Goal: Obtain resource: Download file/media

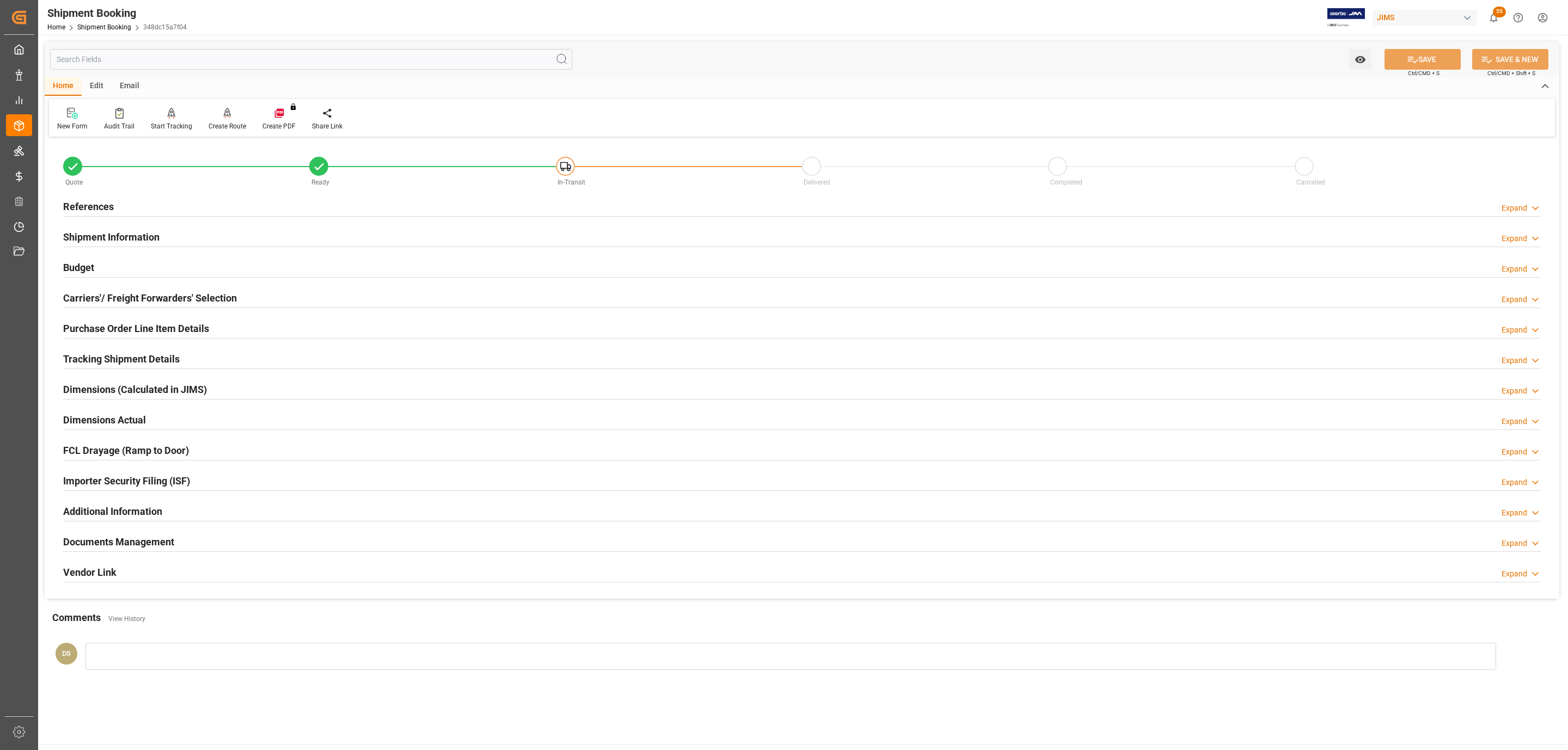
type input "0"
click at [128, 208] on div "References Expand" at bounding box center [802, 206] width 1477 height 21
type input "[DATE]"
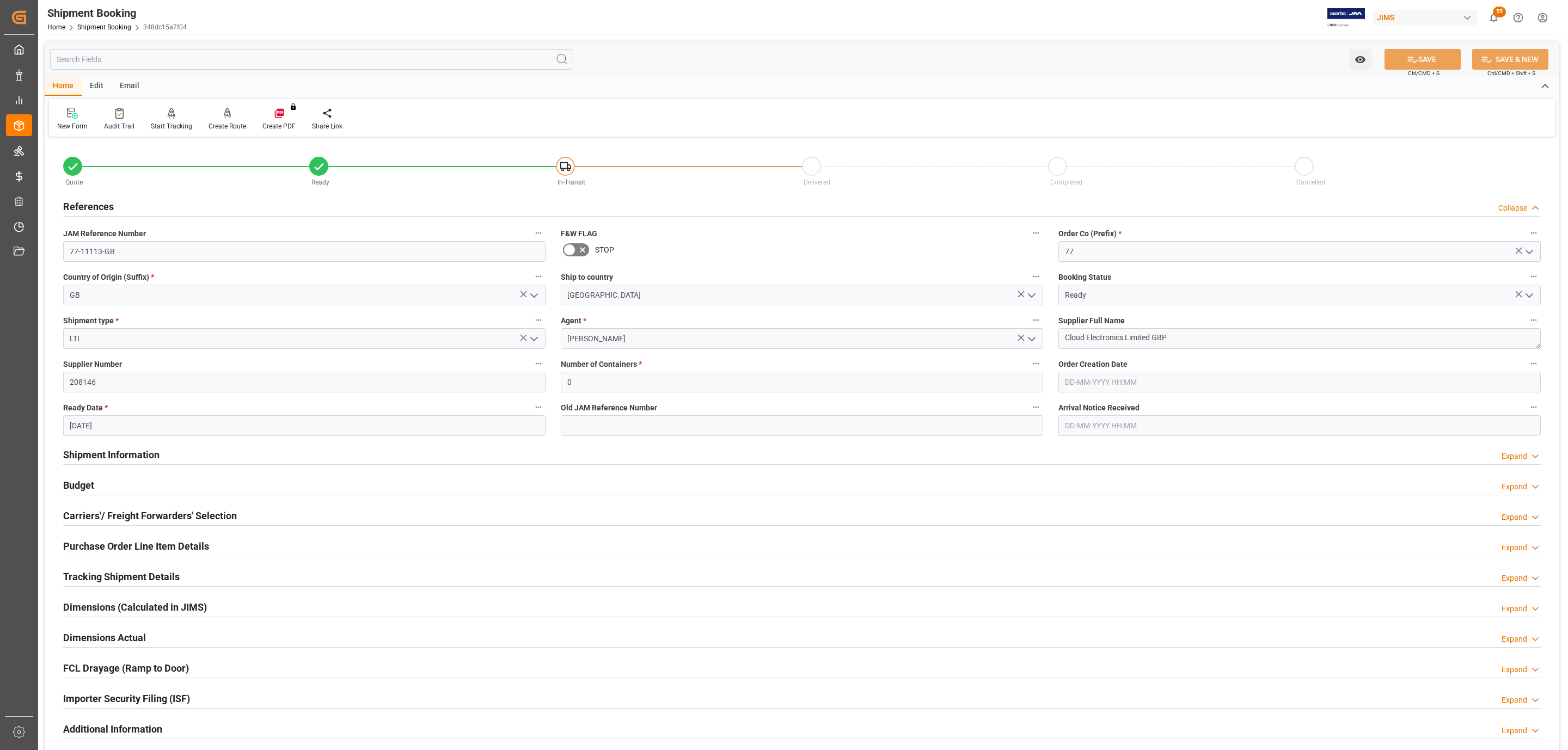
click at [113, 631] on div "Dimensions Actual" at bounding box center [104, 637] width 83 height 21
click at [115, 577] on h2 "Tracking Shipment Details" at bounding box center [122, 577] width 117 height 15
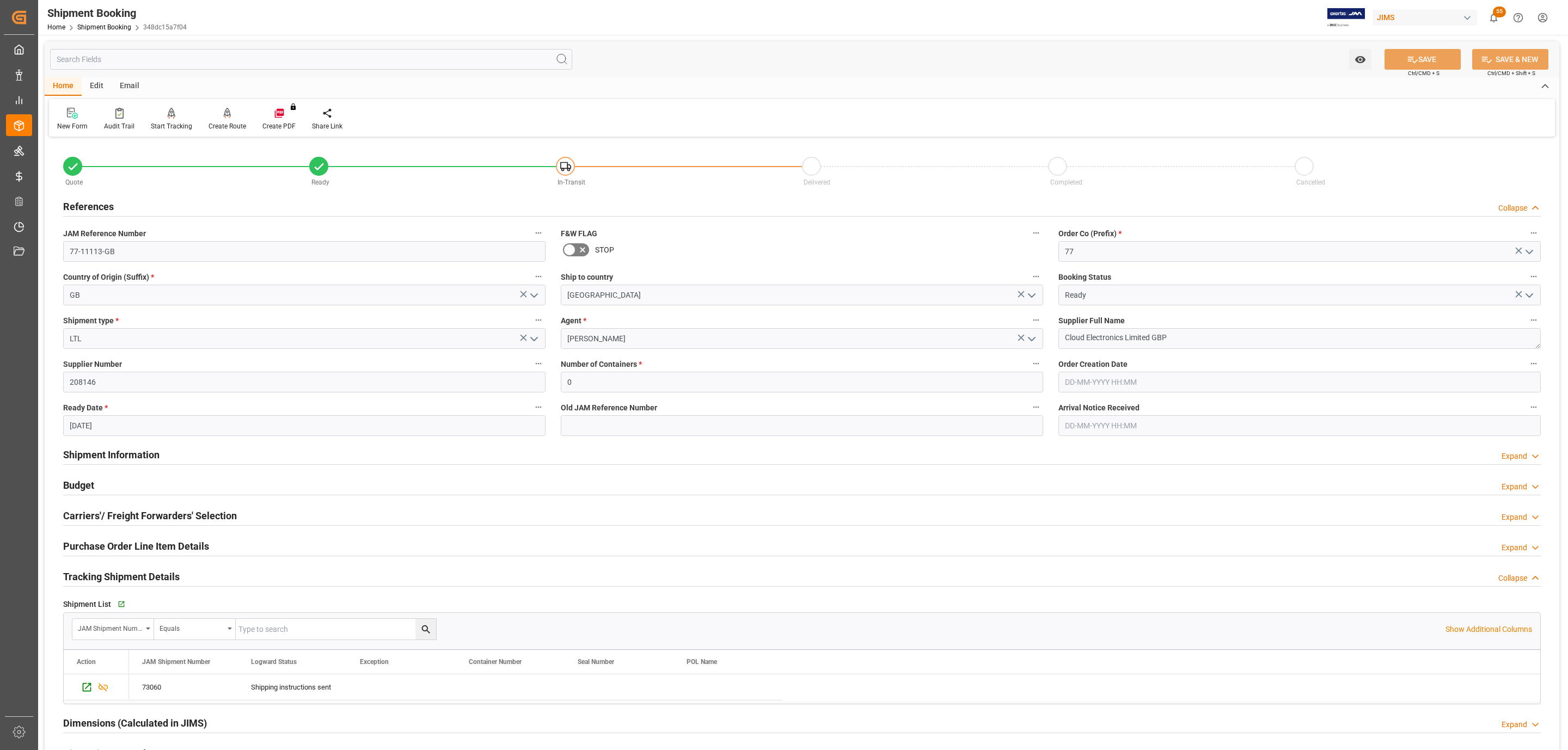
click at [108, 482] on div "Budget Expand" at bounding box center [802, 485] width 1477 height 21
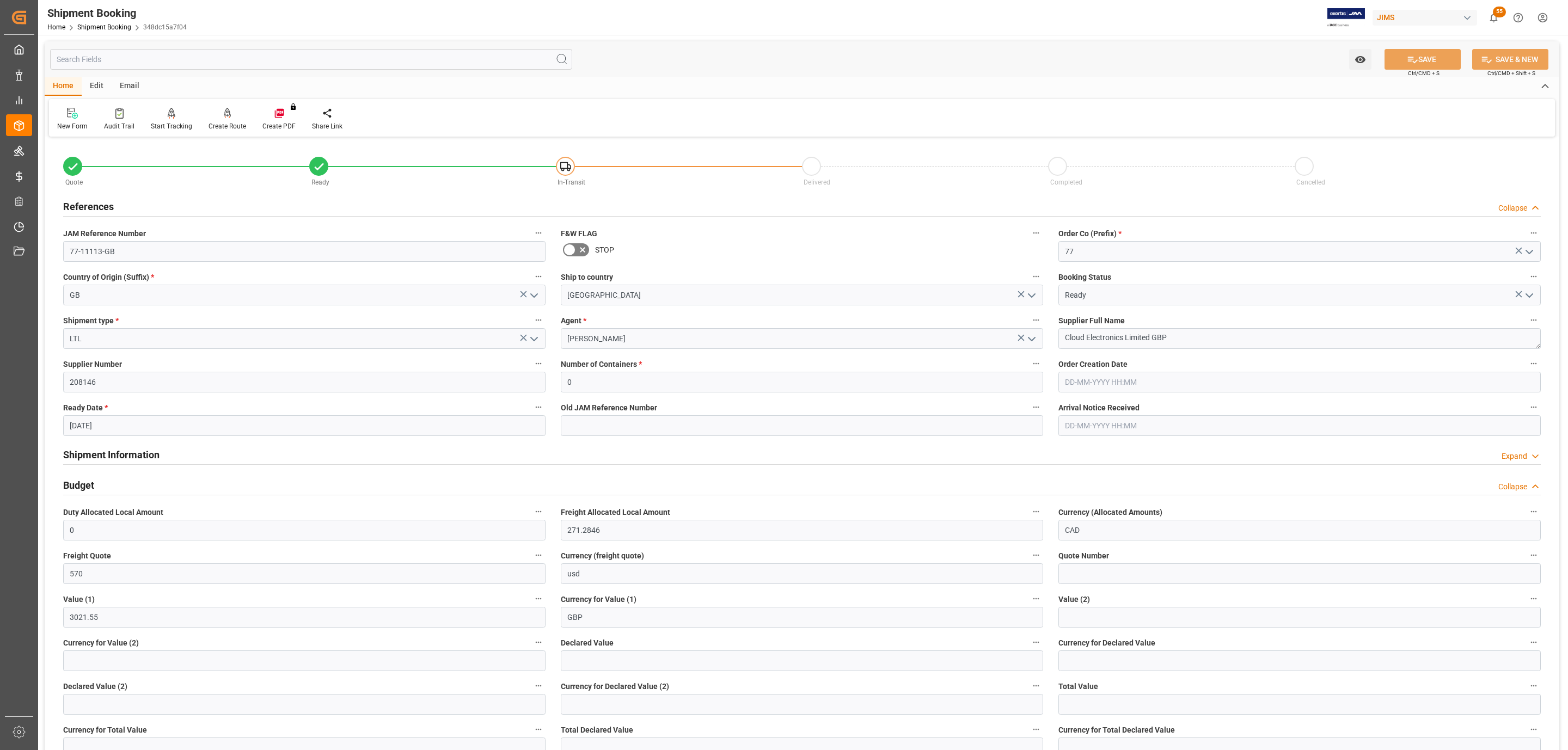
scroll to position [82, 0]
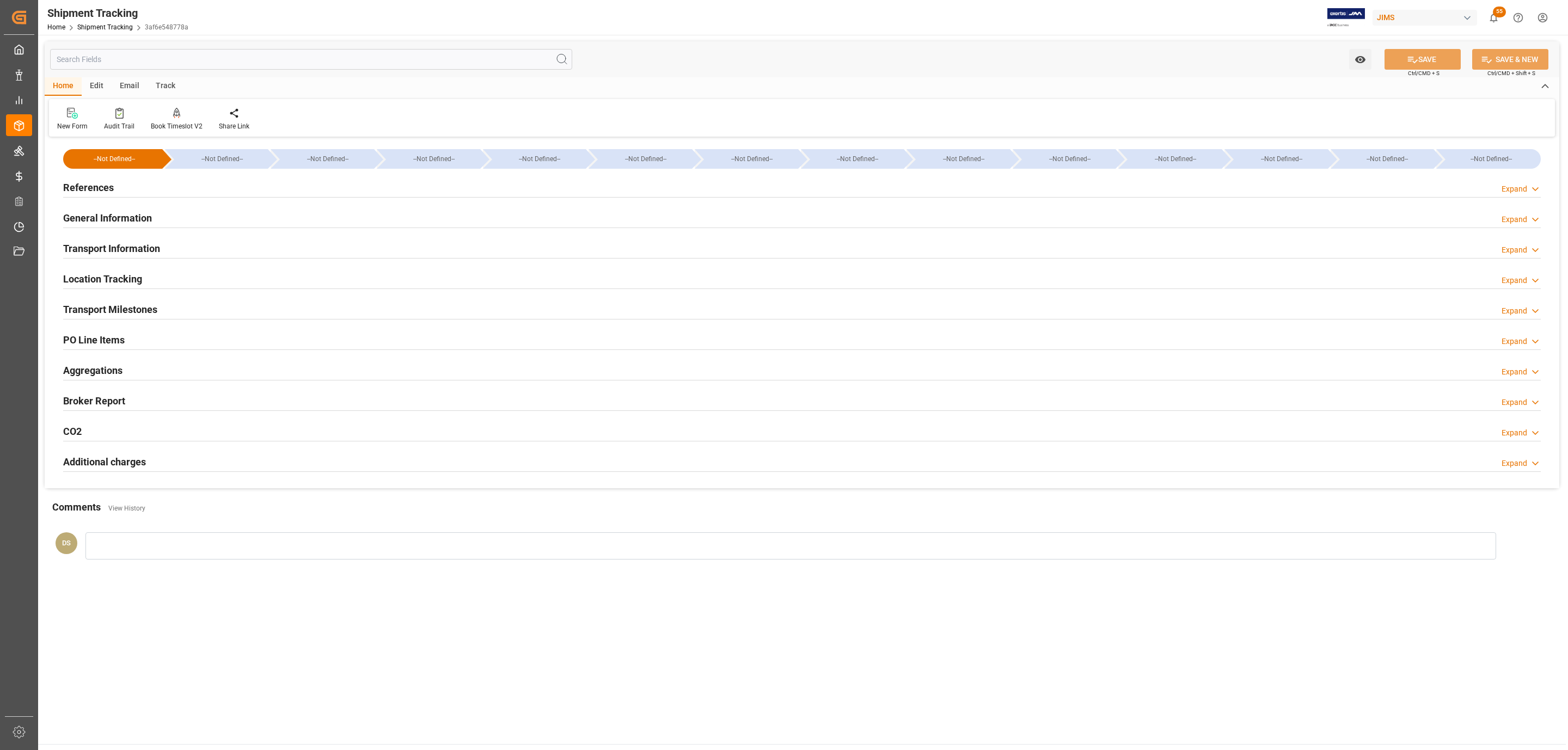
click at [103, 311] on h2 "Transport Milestones" at bounding box center [111, 309] width 94 height 15
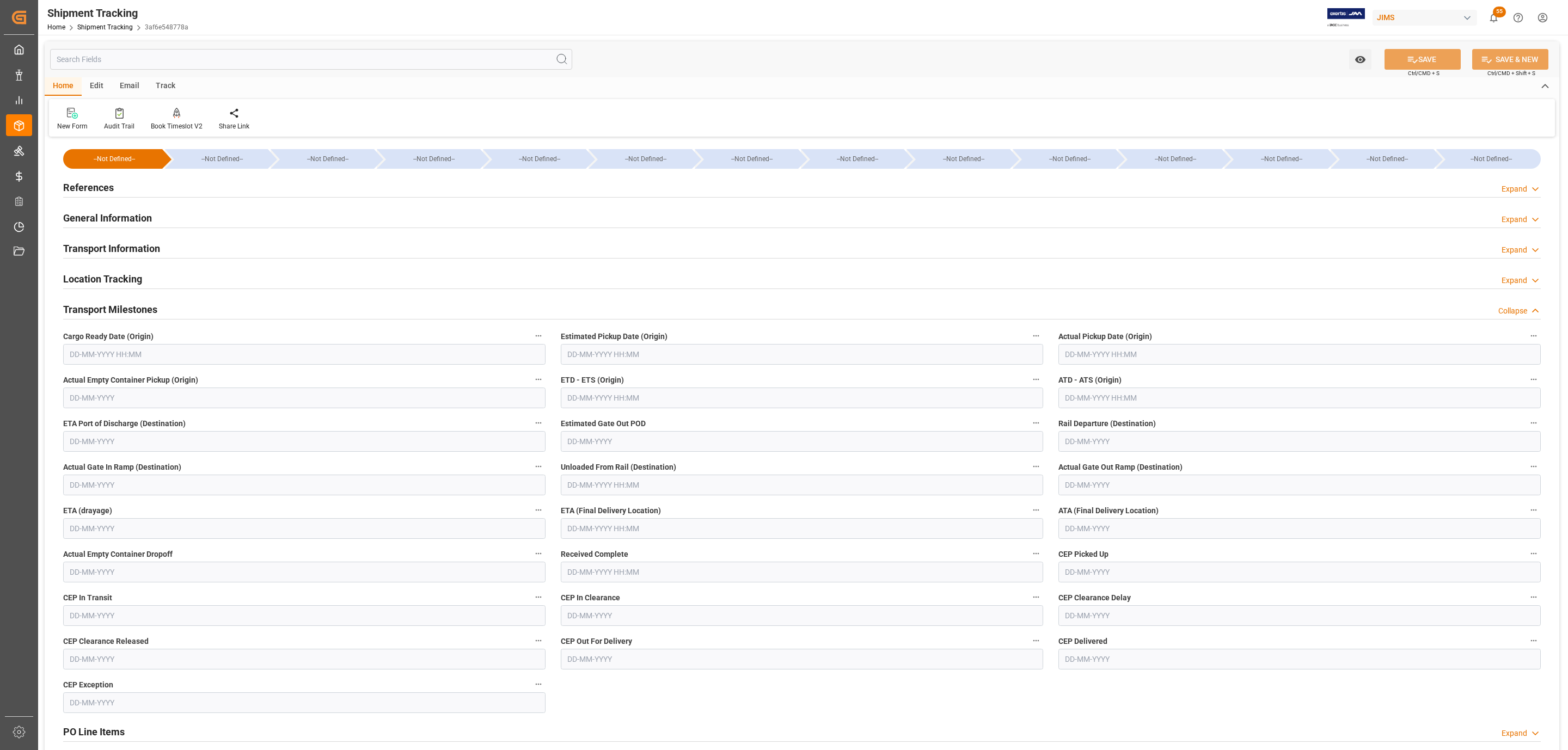
click at [94, 350] on input "text" at bounding box center [304, 354] width 482 height 21
click at [100, 464] on span "16" at bounding box center [98, 464] width 7 height 8
type input "16-09-2025 00:00"
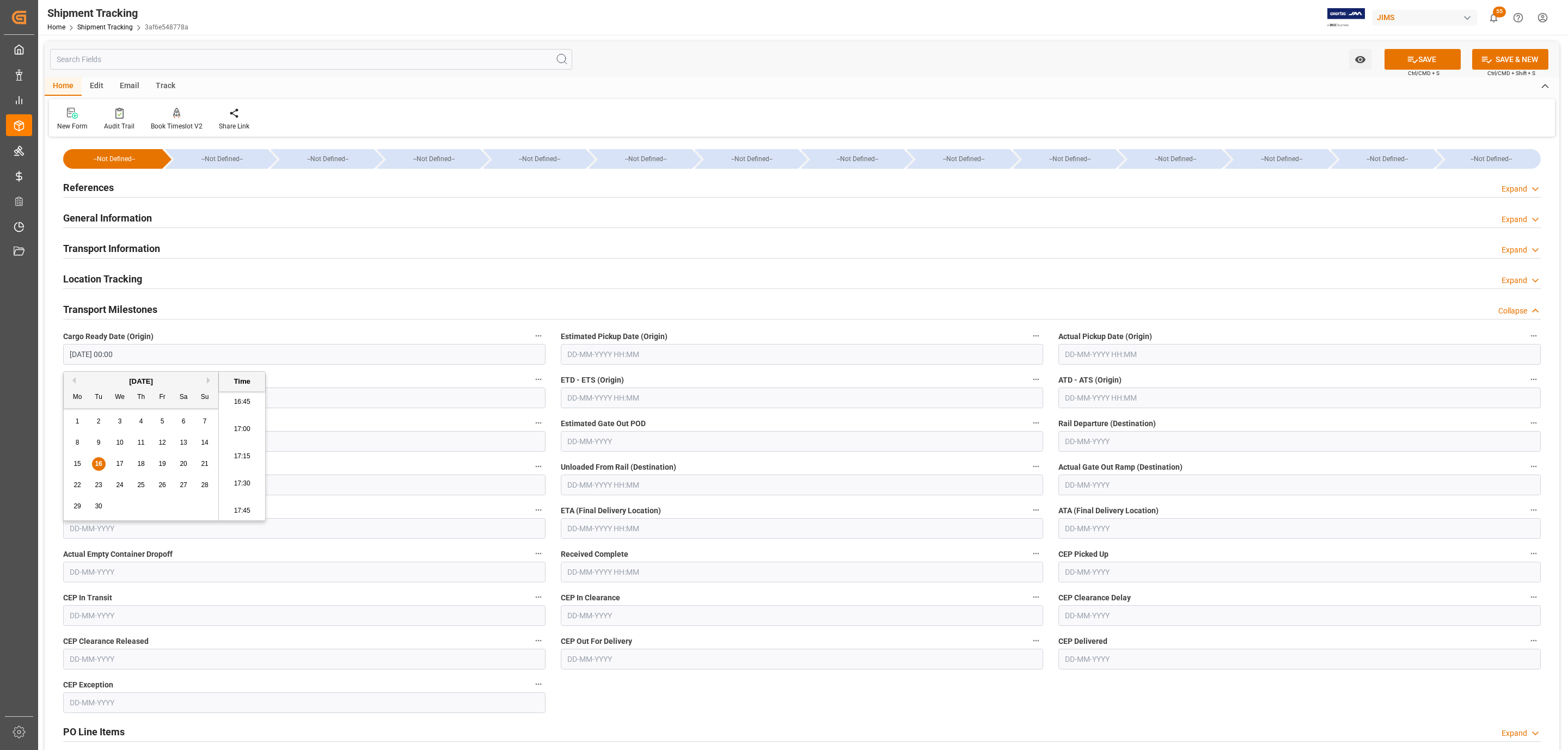
click at [590, 354] on input "text" at bounding box center [802, 354] width 482 height 21
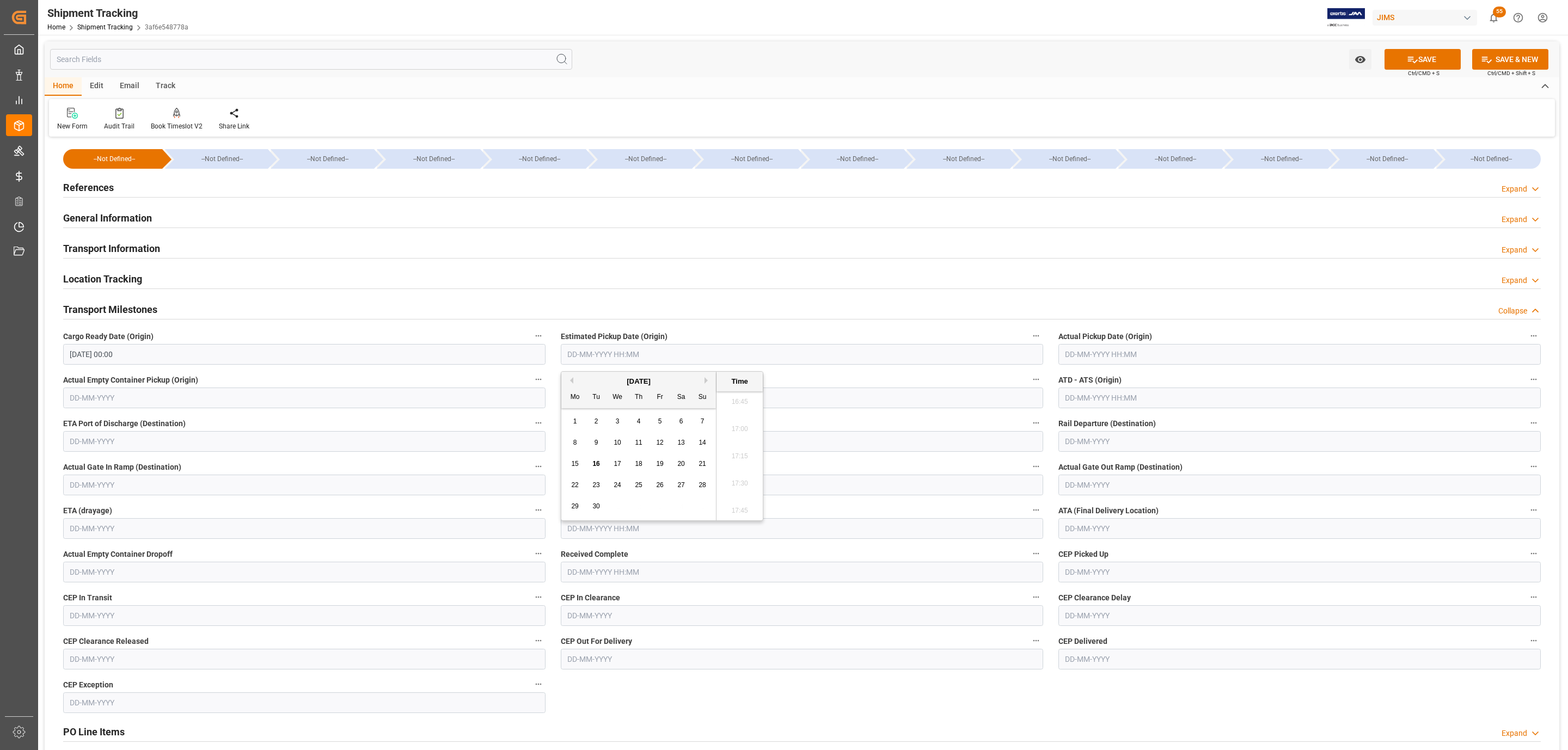
click at [616, 467] on span "17" at bounding box center [617, 464] width 7 height 8
type input "17-09-2025 00:00"
click at [1106, 354] on input "text" at bounding box center [1299, 354] width 482 height 21
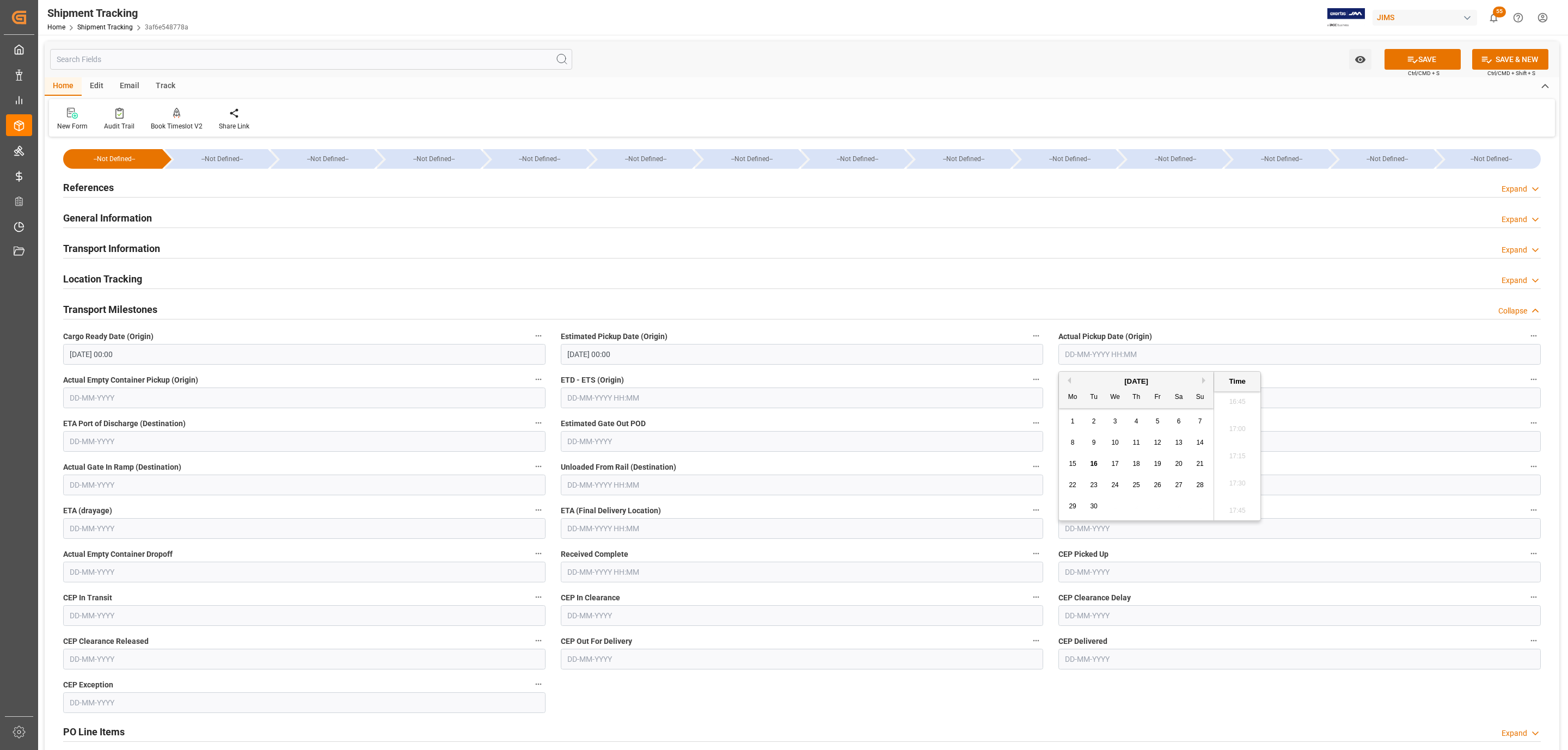
click at [1117, 466] on span "17" at bounding box center [1114, 464] width 7 height 8
type input "17-09-2025 00:00"
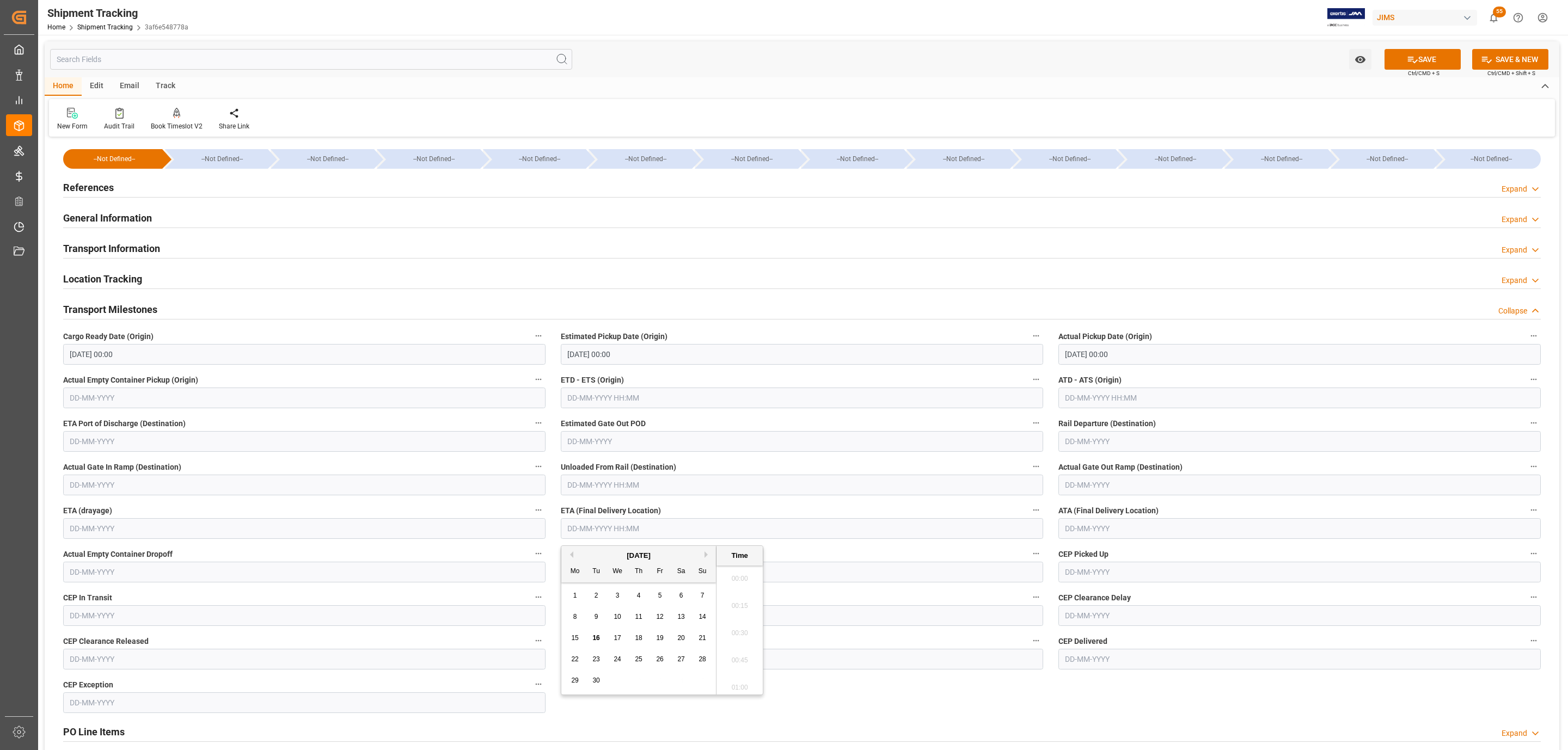
click at [596, 532] on input "text" at bounding box center [802, 529] width 482 height 21
click at [573, 660] on span "22" at bounding box center [574, 659] width 7 height 8
type input "22-09-2025 00:00"
click at [1420, 56] on button "SAVE" at bounding box center [1422, 59] width 76 height 21
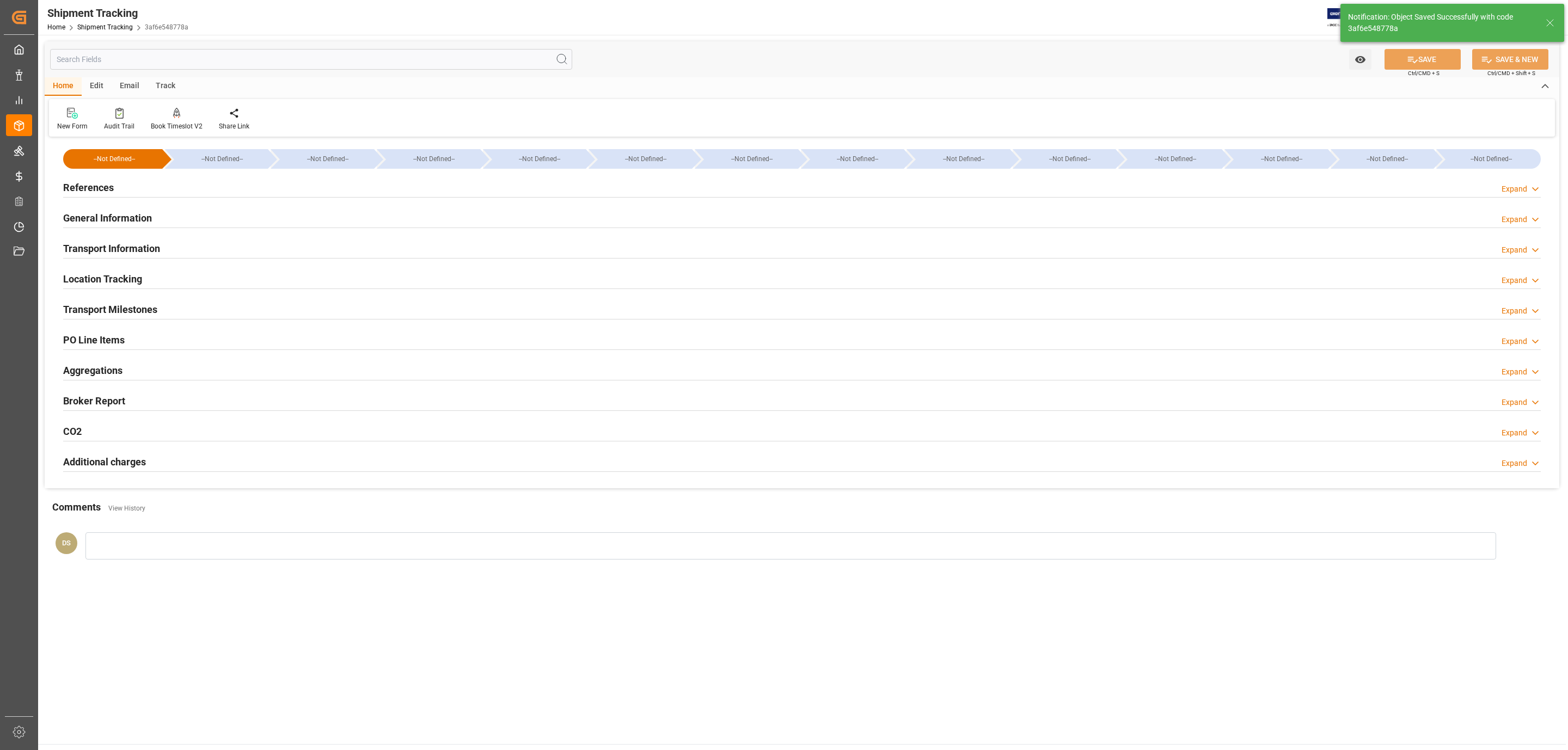
click at [118, 211] on h2 "General Information" at bounding box center [108, 217] width 89 height 15
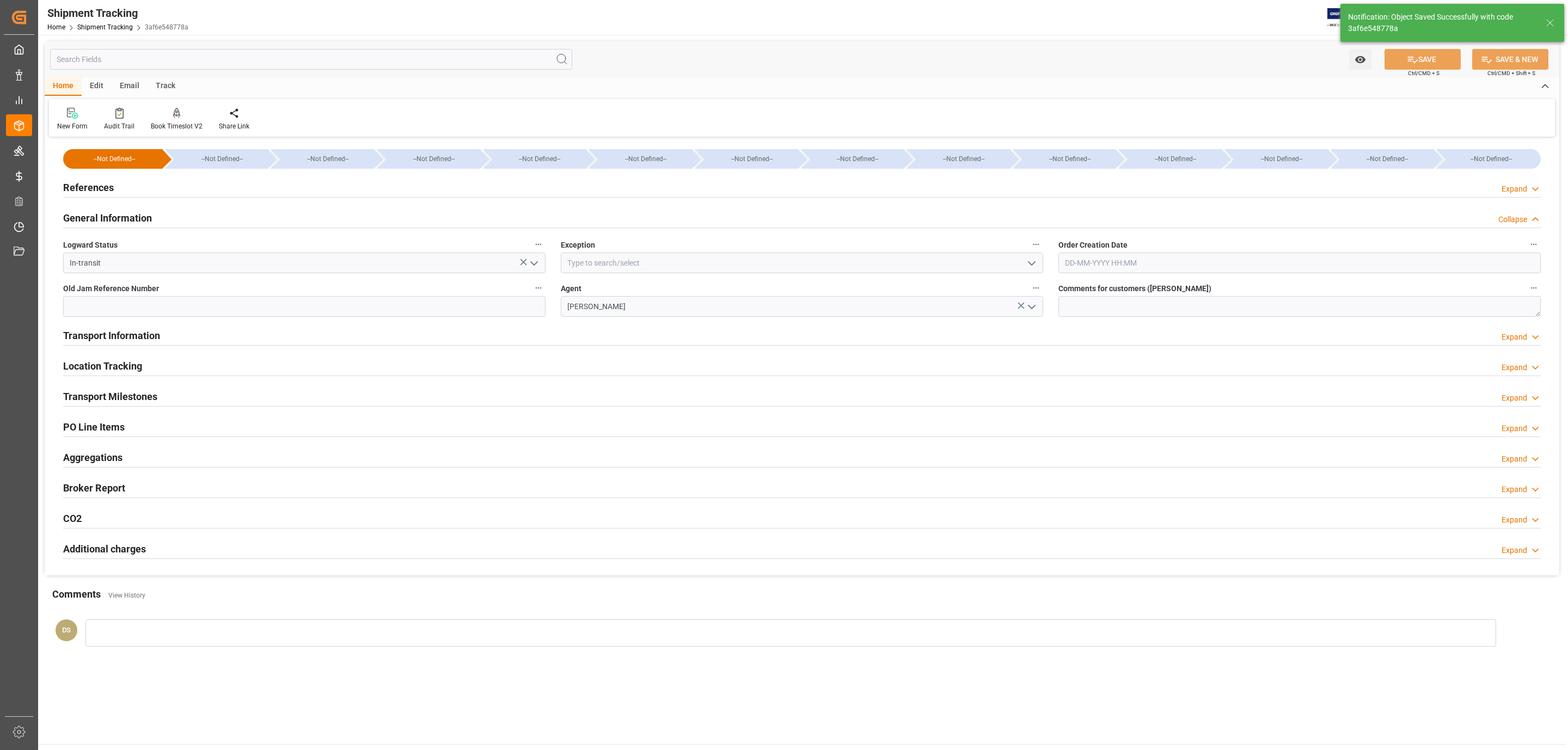
click at [118, 211] on h2 "General Information" at bounding box center [108, 217] width 89 height 15
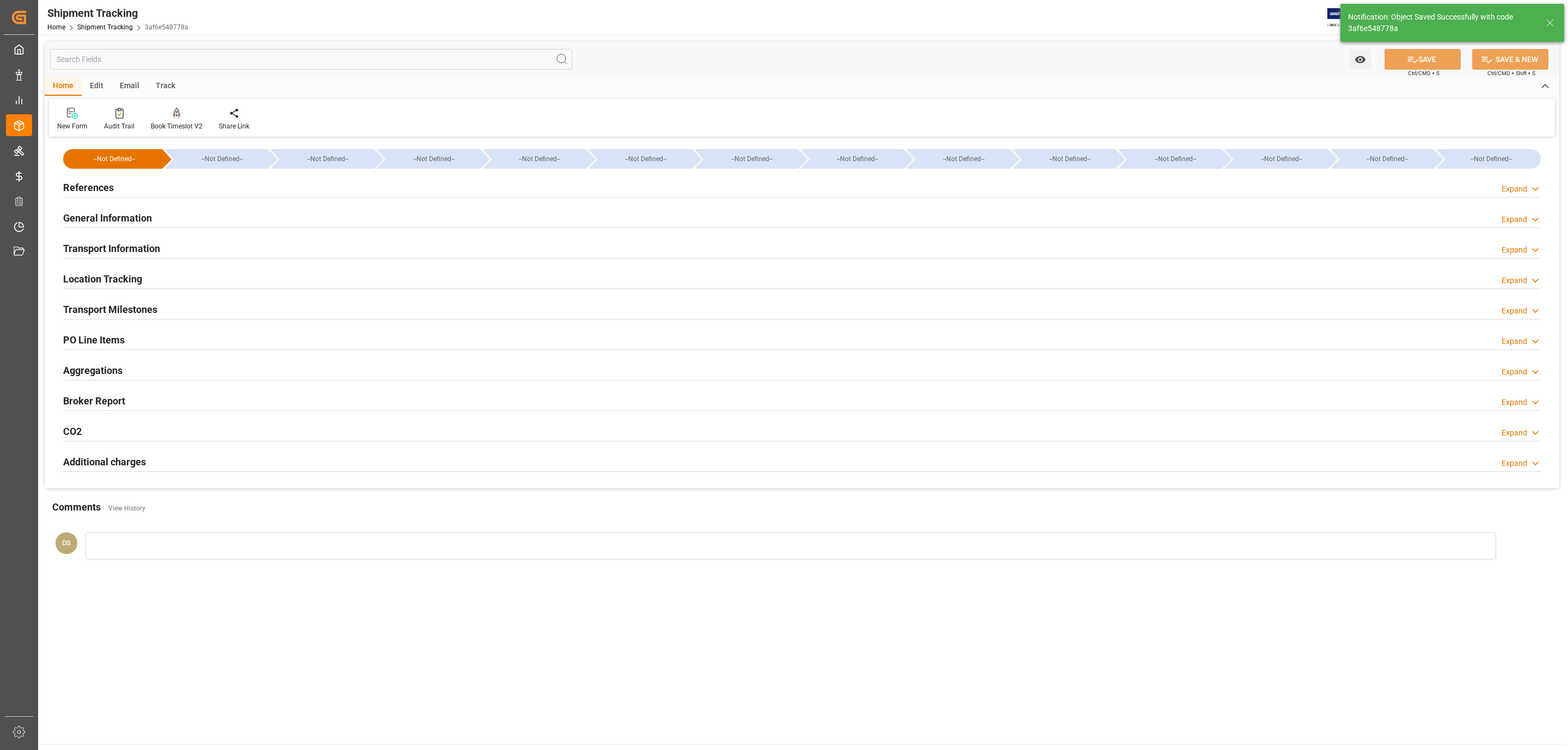
click at [119, 244] on h2 "Transport Information" at bounding box center [111, 248] width 97 height 15
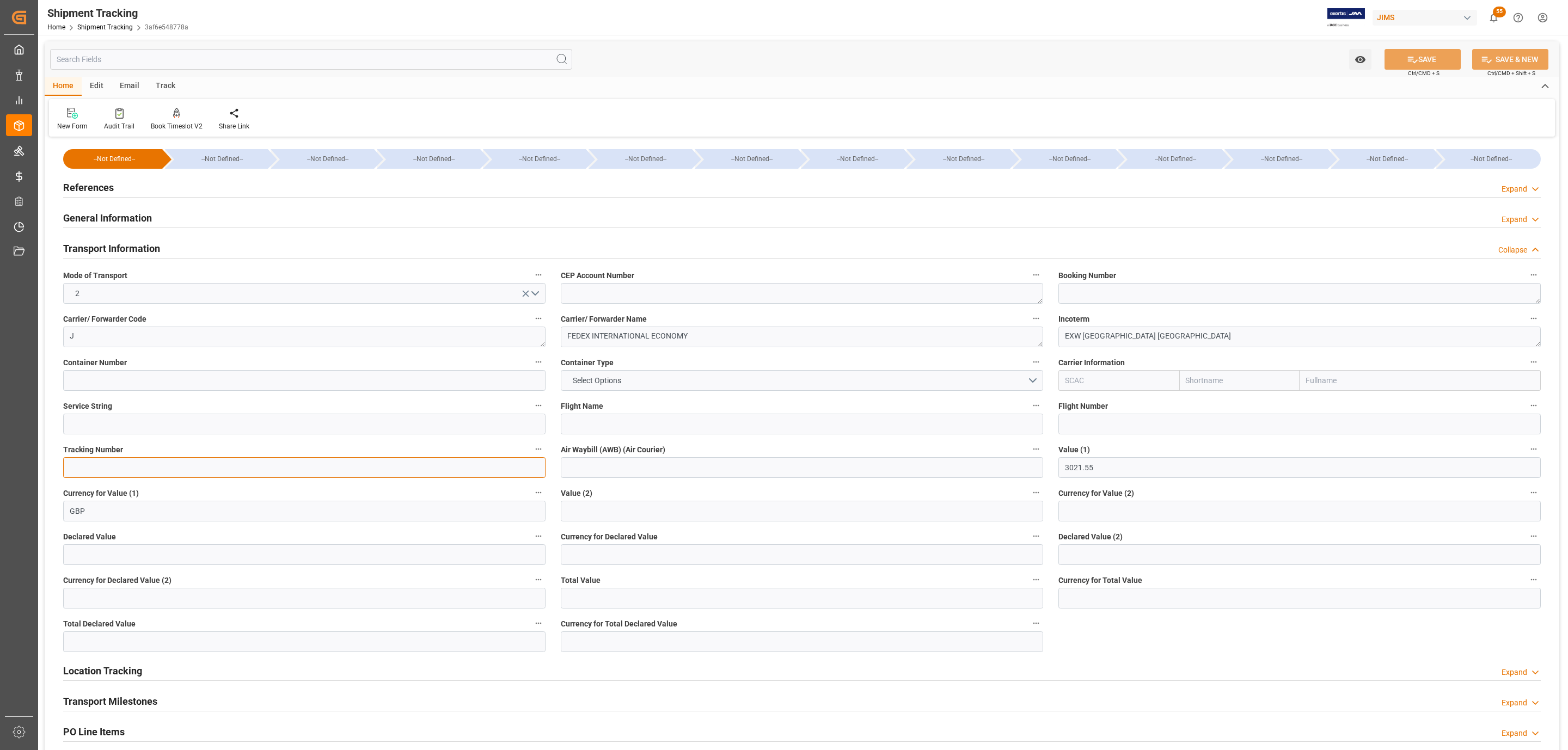
click at [151, 474] on input at bounding box center [304, 467] width 482 height 21
paste input "884429234899"
type input "884429234899"
click at [601, 477] on input at bounding box center [802, 467] width 482 height 21
drag, startPoint x: 612, startPoint y: 465, endPoint x: 702, endPoint y: 431, distance: 96.2
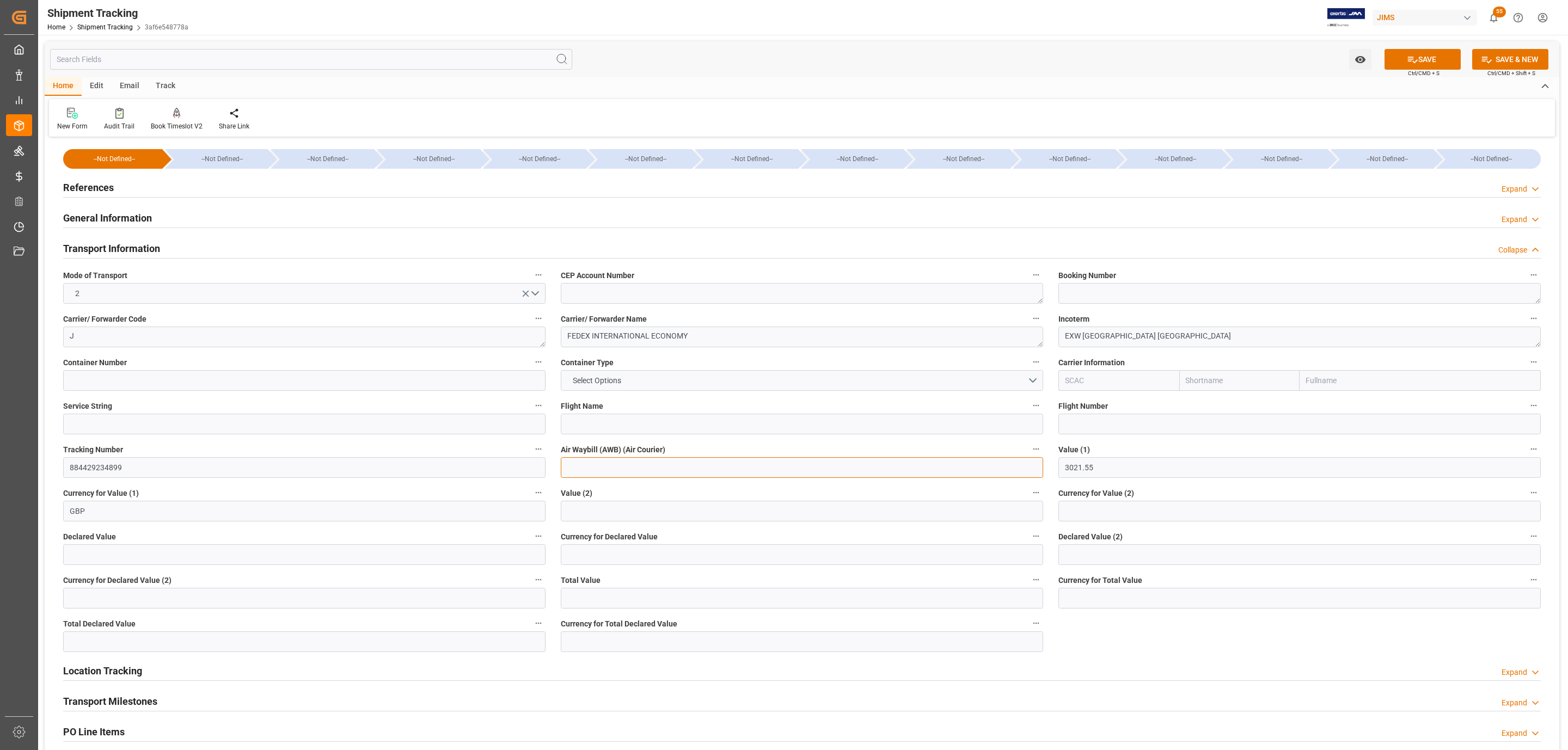
click at [612, 465] on input at bounding box center [802, 467] width 482 height 21
paste input "884429234899"
type input "884429234899"
click at [1442, 60] on button "SAVE" at bounding box center [1422, 59] width 76 height 21
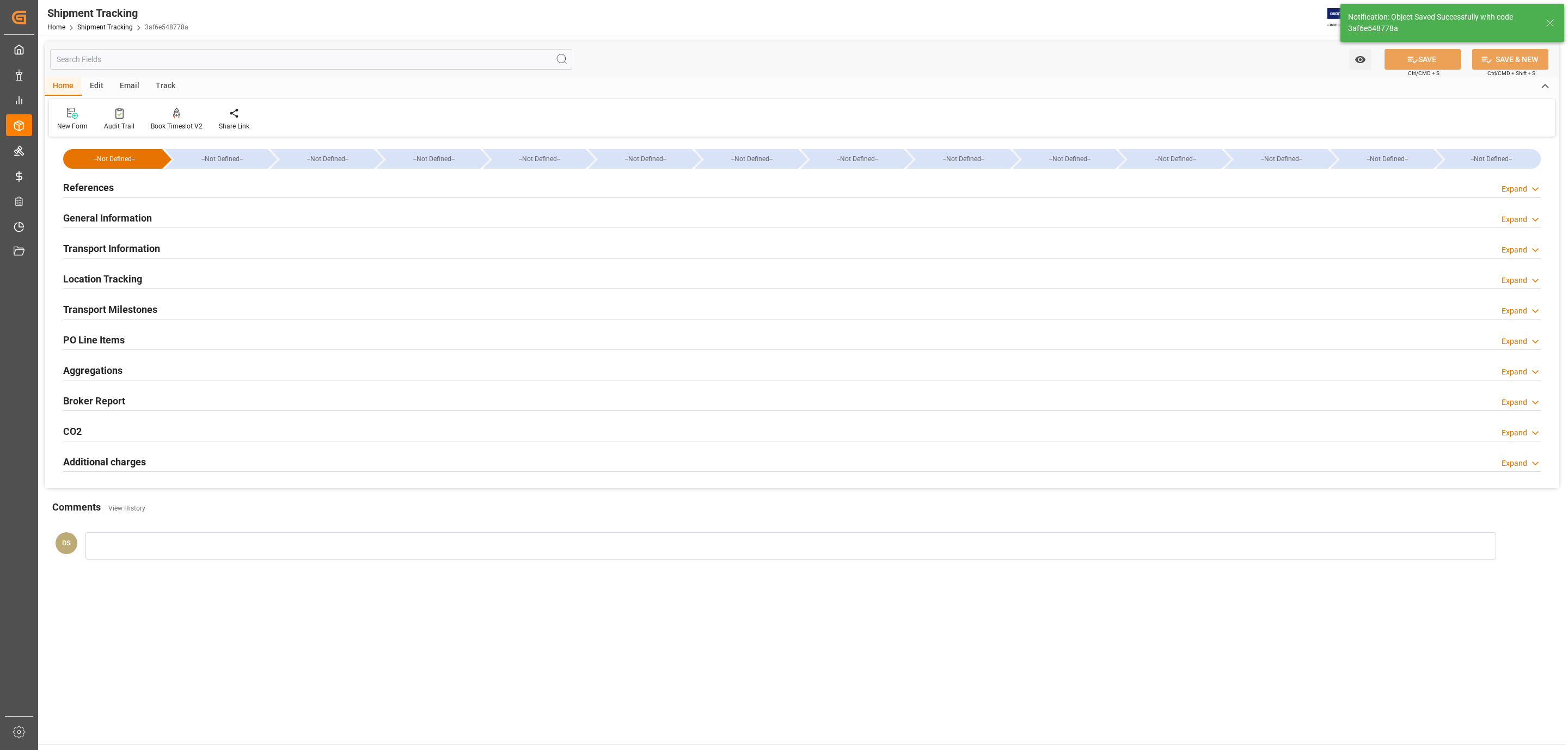
click at [146, 334] on div "PO Line Items Expand" at bounding box center [802, 339] width 1477 height 21
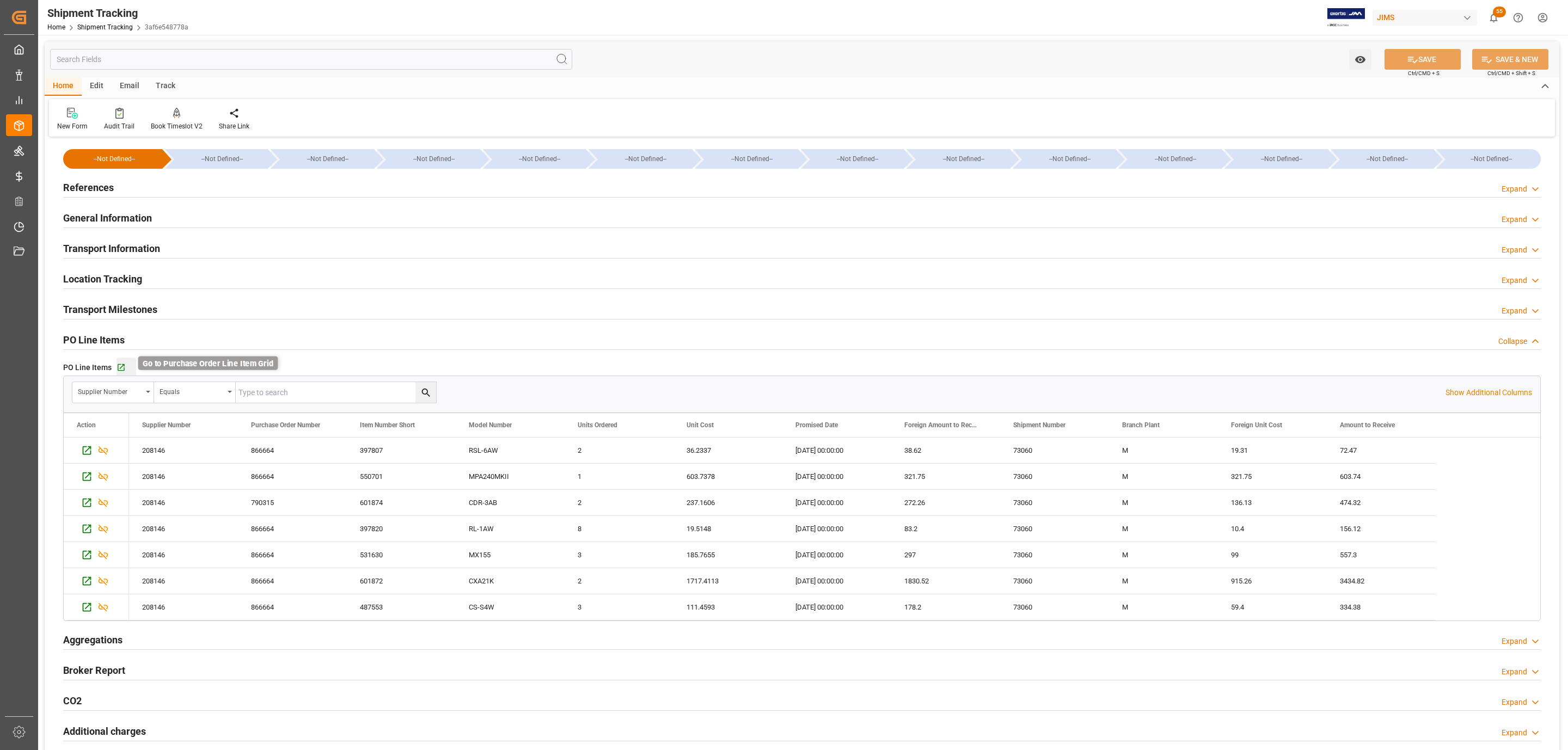
click at [121, 368] on icon "button" at bounding box center [121, 368] width 7 height 7
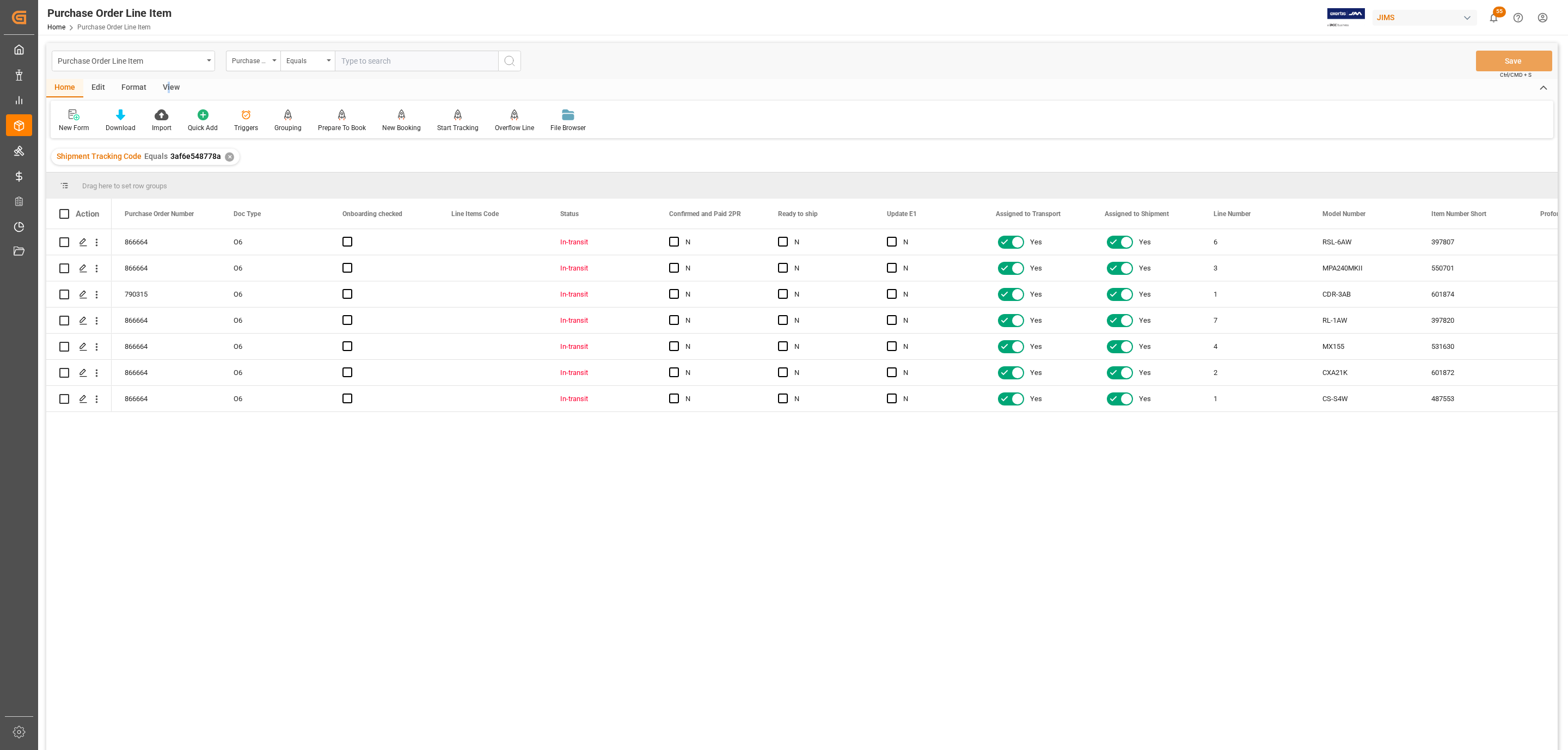
click at [167, 88] on div "View" at bounding box center [171, 88] width 33 height 19
click at [122, 123] on div "Standard Templates" at bounding box center [124, 128] width 54 height 10
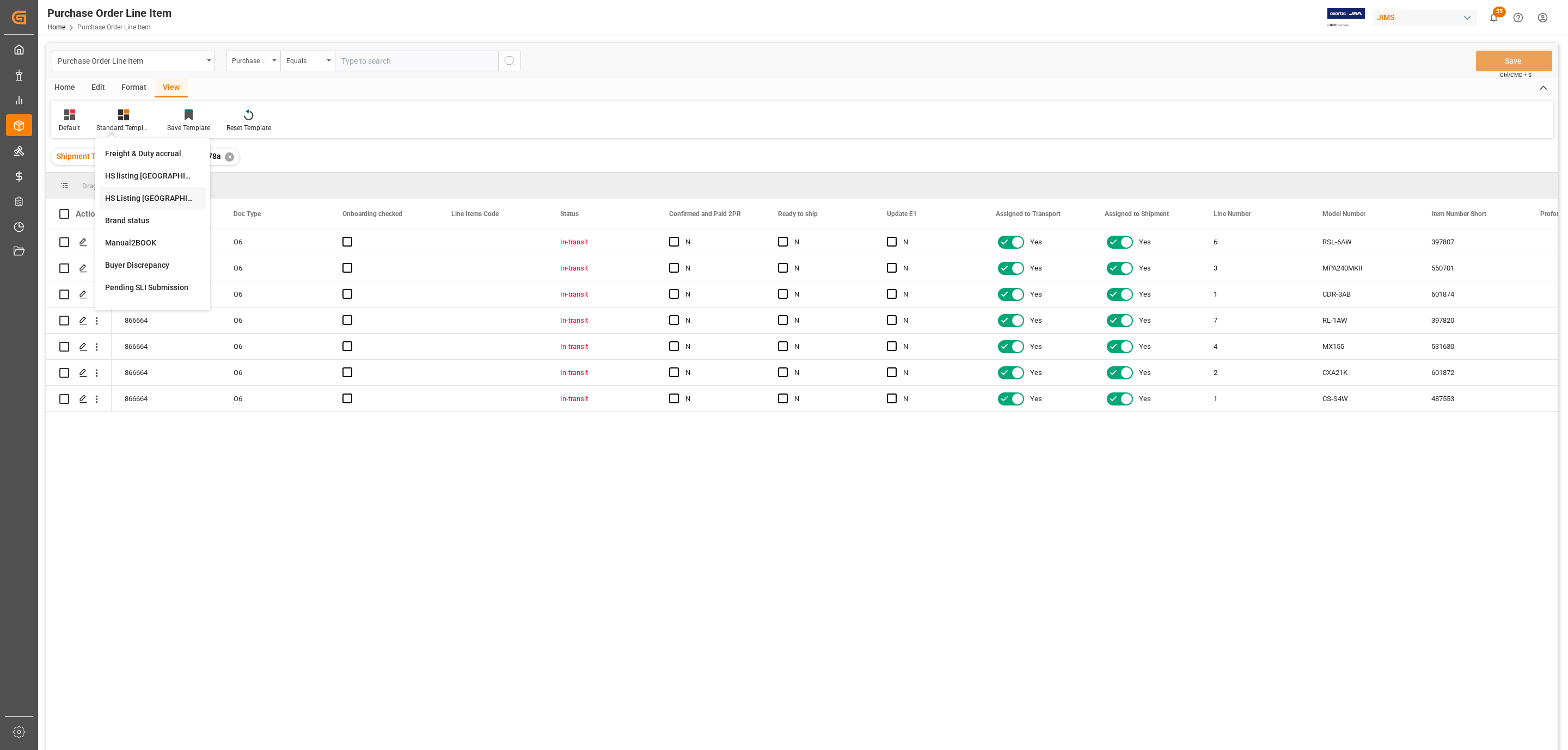
click at [179, 193] on div "HS Listing CANADA" at bounding box center [152, 198] width 95 height 12
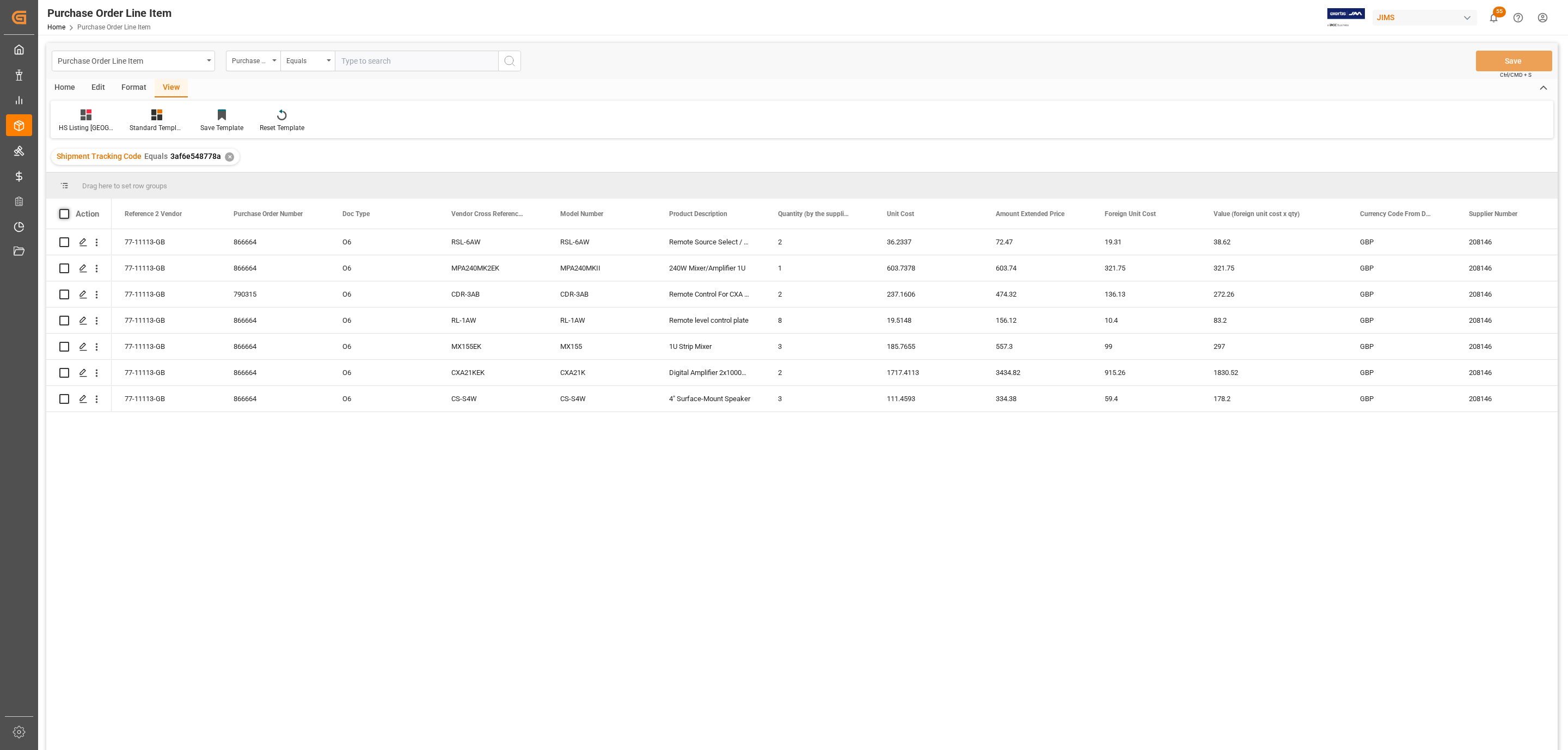
click at [67, 210] on span at bounding box center [64, 214] width 10 height 10
click at [67, 209] on input "checkbox" at bounding box center [67, 209] width 0 height 0
checkbox input "true"
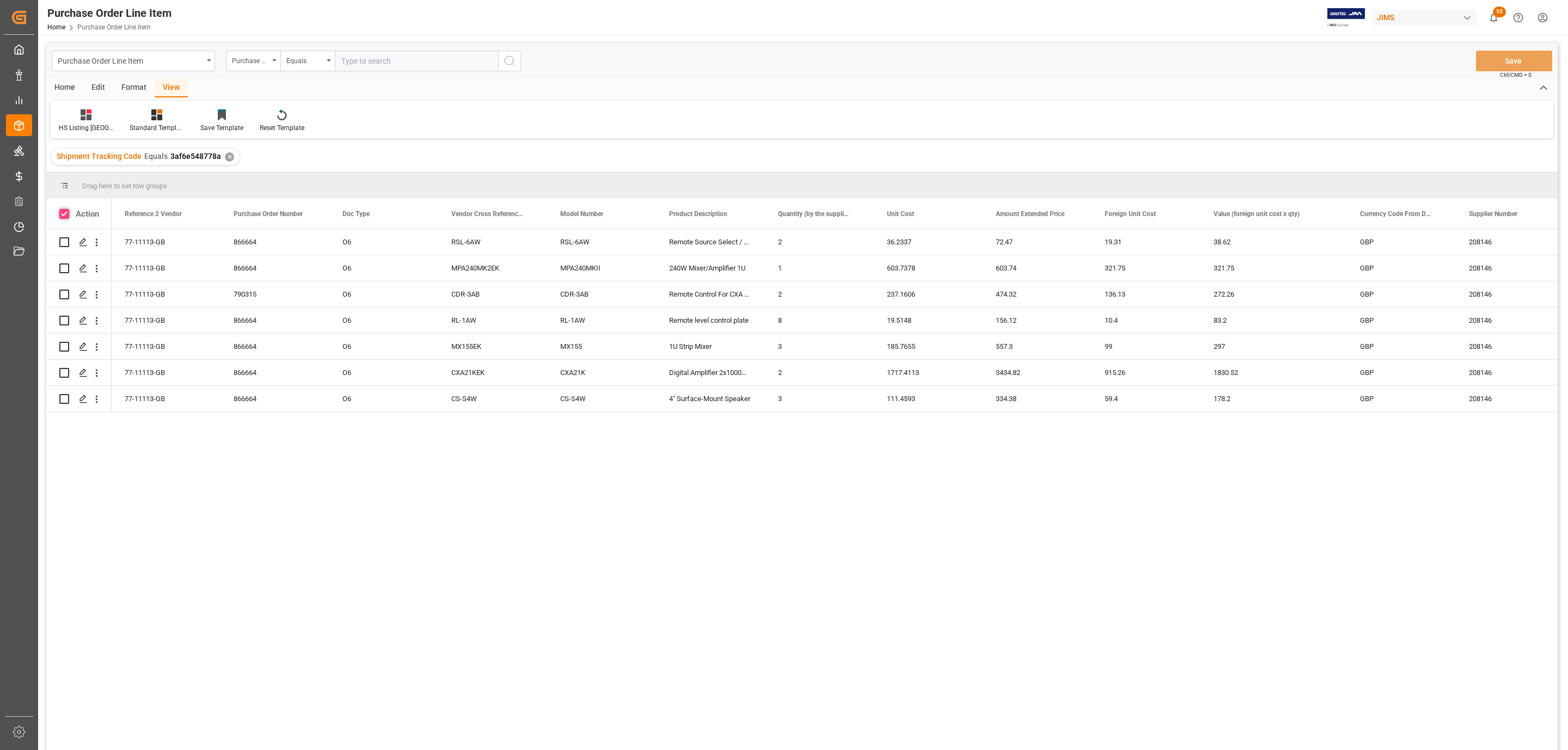
checkbox input "true"
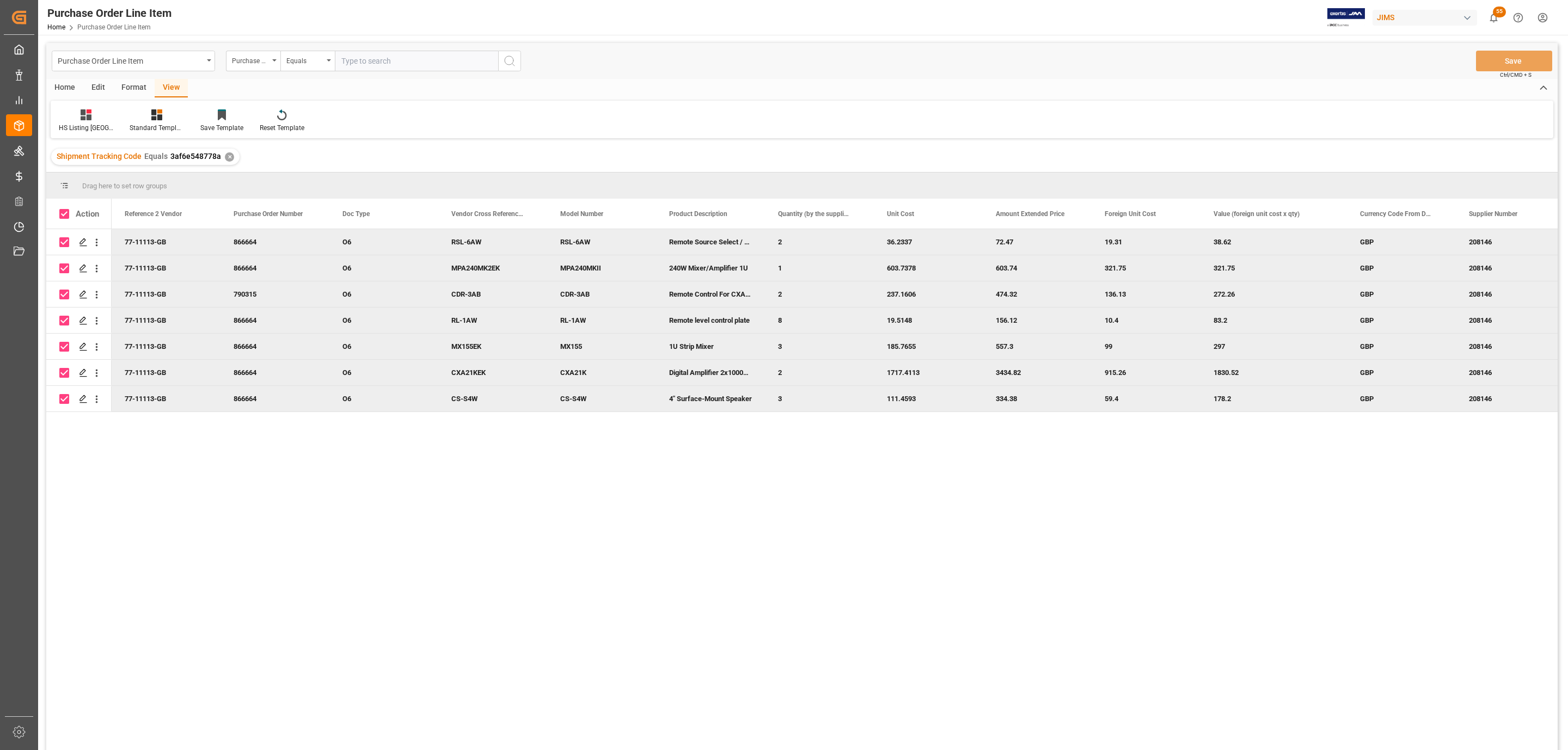
click at [72, 93] on div "Home" at bounding box center [65, 88] width 37 height 19
click at [122, 118] on icon at bounding box center [121, 115] width 9 height 11
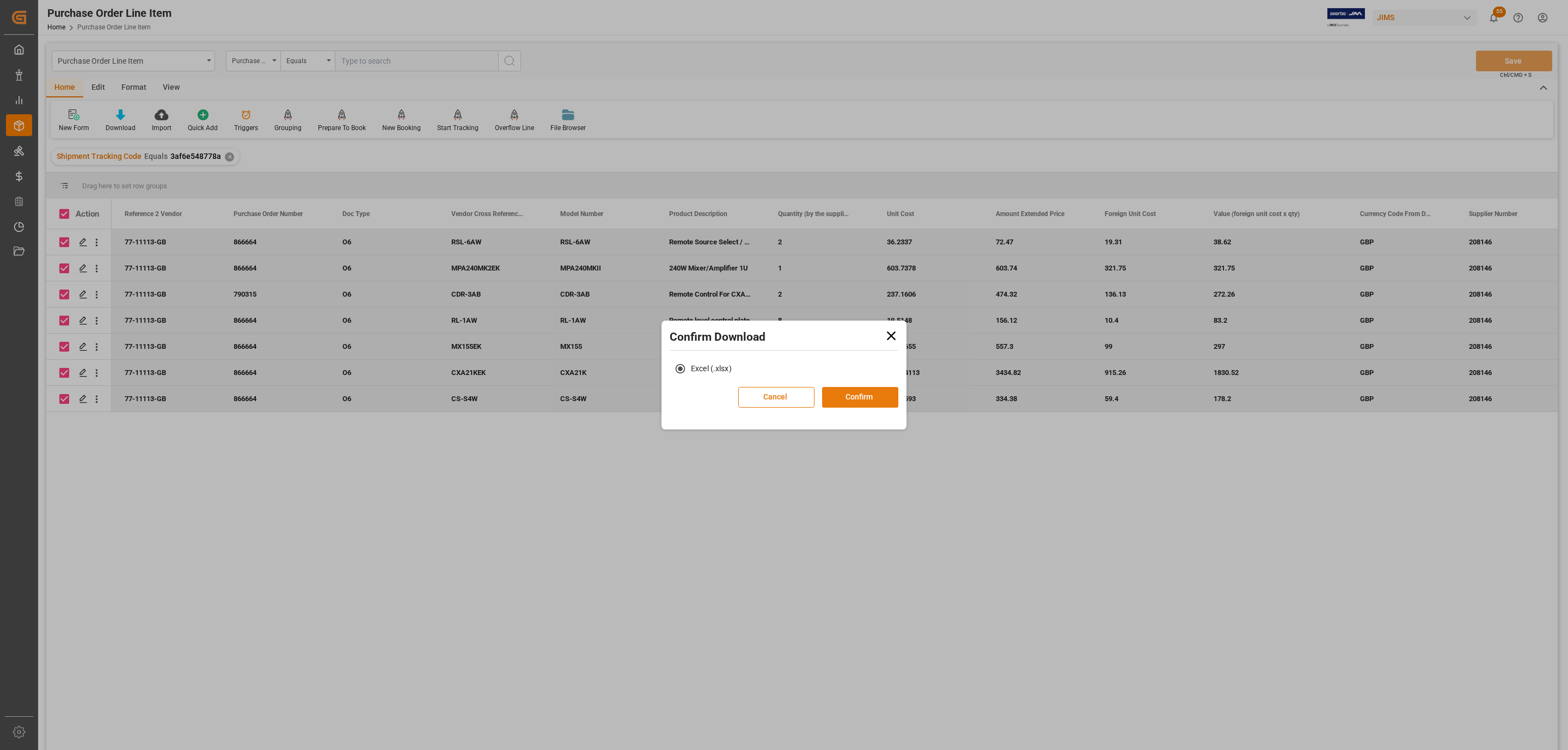
click at [877, 389] on button "Confirm" at bounding box center [860, 397] width 76 height 21
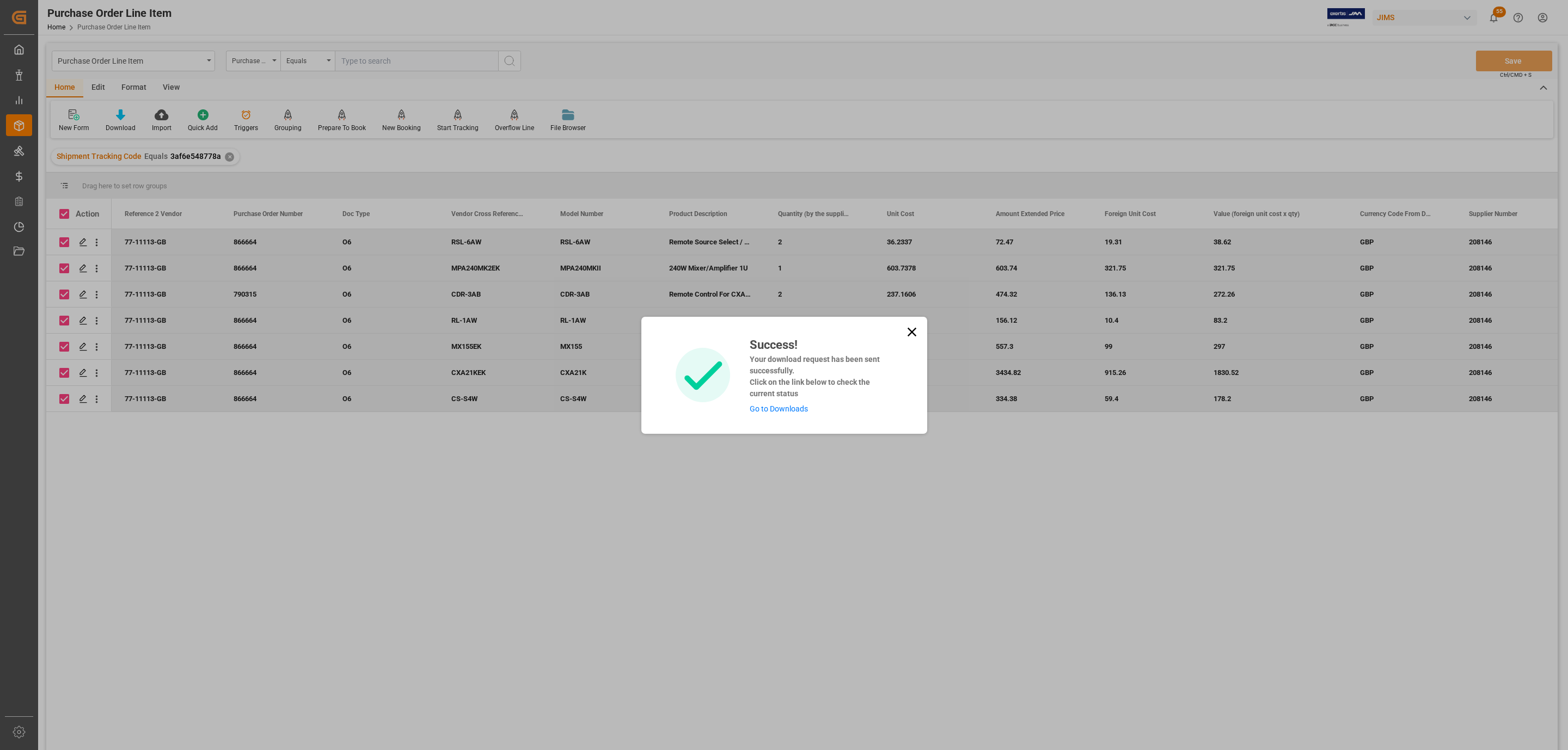
click at [786, 415] on div "Success! Your download request has been sent successfully. Click on the link be…" at bounding box center [784, 375] width 286 height 117
click at [786, 409] on link "Go to Downloads" at bounding box center [779, 409] width 58 height 9
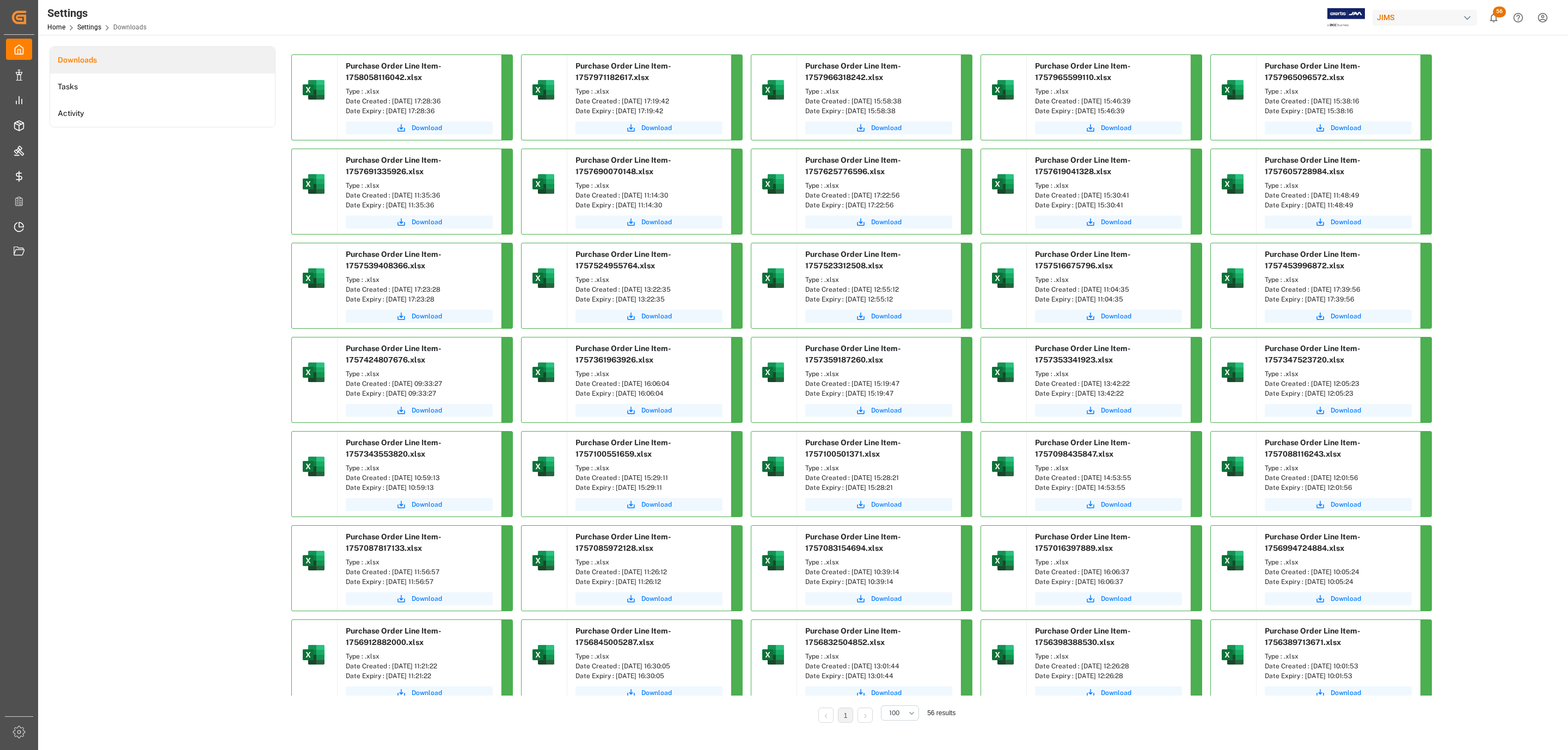
click at [417, 122] on link "Download" at bounding box center [419, 128] width 147 height 13
